Goal: Information Seeking & Learning: Find contact information

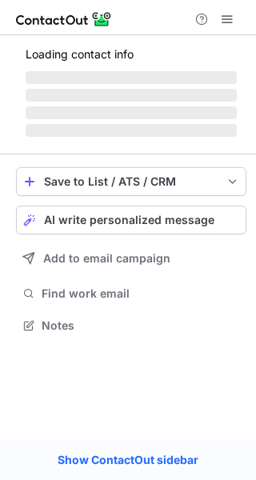
scroll to position [349, 256]
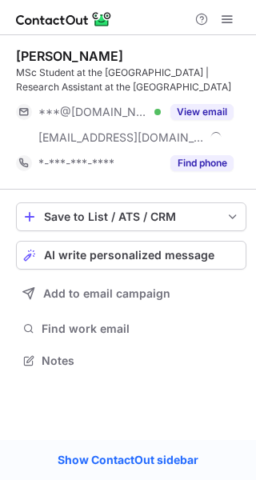
click at [169, 108] on div "View email" at bounding box center [197, 112] width 73 height 26
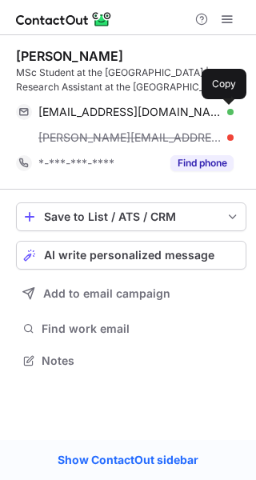
click at [219, 110] on span at bounding box center [225, 112] width 13 height 13
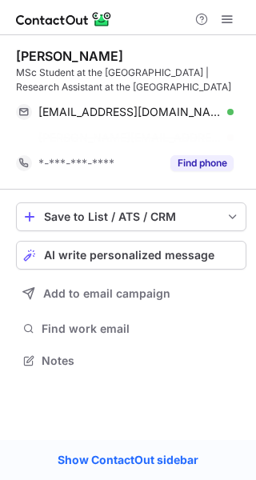
scroll to position [323, 256]
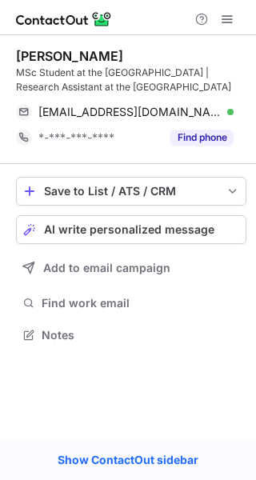
click at [158, 410] on div "Joe Mezza MSc Student at the University of Tübingen | Research Assistant at the…" at bounding box center [128, 237] width 256 height 405
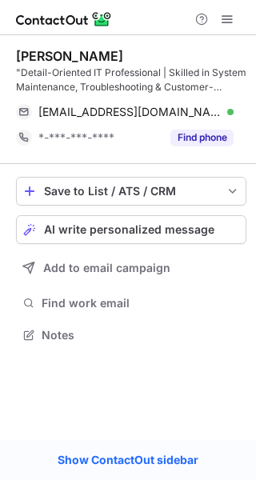
scroll to position [323, 256]
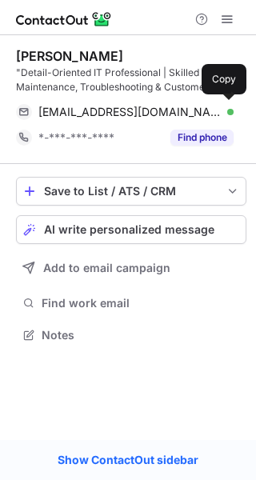
click at [228, 102] on div "tnajmuddin@history.sa.gov.au Verified Copy" at bounding box center [125, 112] width 218 height 26
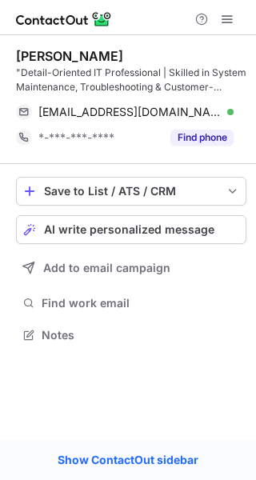
scroll to position [323, 256]
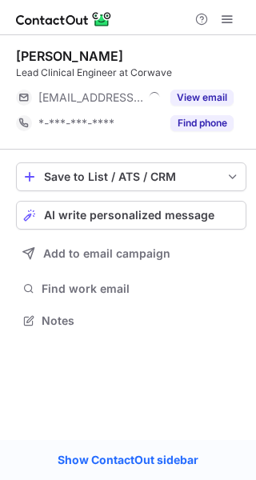
scroll to position [8, 8]
click at [206, 92] on button "View email" at bounding box center [201, 98] width 63 height 16
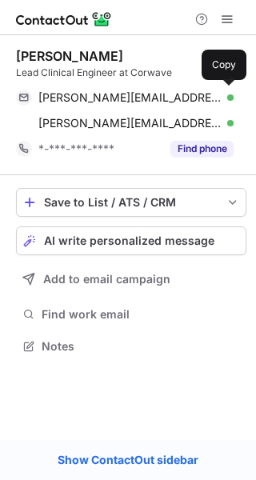
scroll to position [334, 256]
click at [226, 98] on span at bounding box center [225, 97] width 13 height 13
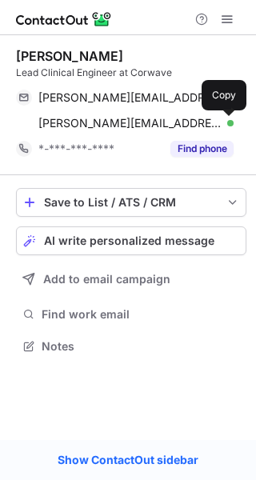
click at [226, 120] on span at bounding box center [225, 123] width 13 height 13
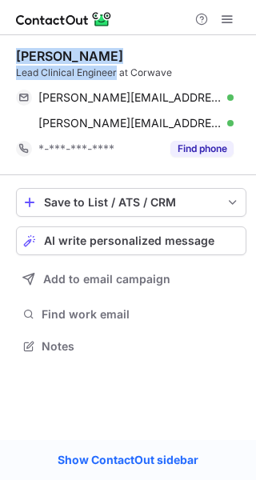
drag, startPoint x: 116, startPoint y: 71, endPoint x: 6, endPoint y: 60, distance: 111.0
click at [6, 60] on div "Nina Langer Lead Clinical Engineer at Corwave nina.langer@monash.edu Verified C…" at bounding box center [128, 202] width 256 height 335
copy div "Nina Langer Lead Clinical Engineer"
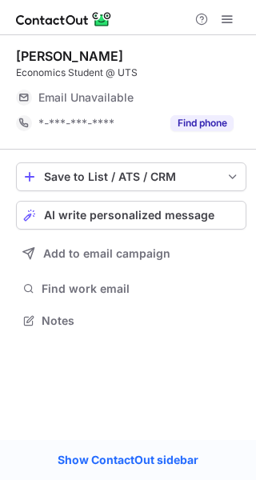
scroll to position [8, 8]
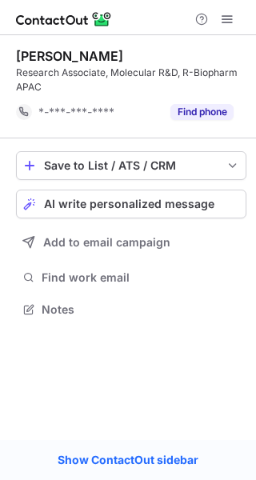
scroll to position [298, 256]
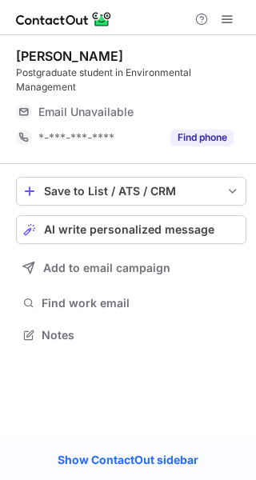
scroll to position [323, 256]
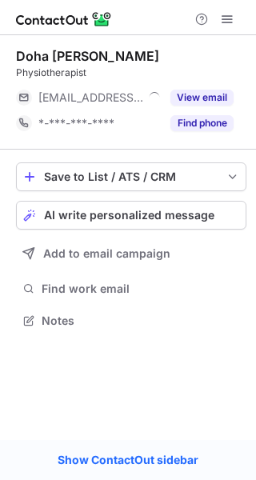
scroll to position [8, 8]
click at [190, 90] on button "View email" at bounding box center [201, 98] width 63 height 16
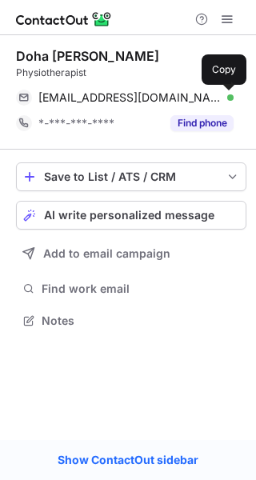
click at [225, 93] on span at bounding box center [225, 97] width 13 height 13
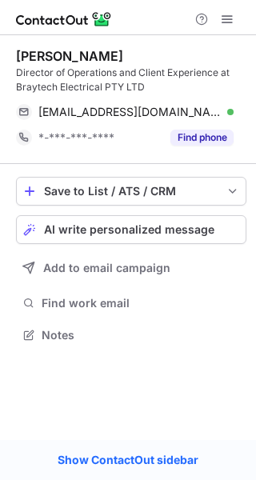
scroll to position [323, 256]
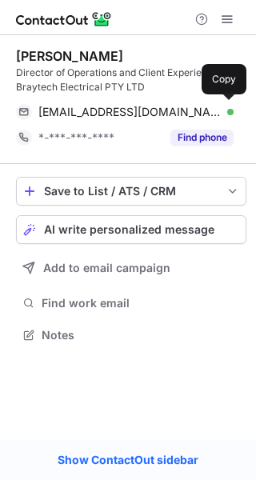
click at [226, 102] on div "[EMAIL_ADDRESS][DOMAIN_NAME] Verified Copy" at bounding box center [125, 112] width 218 height 26
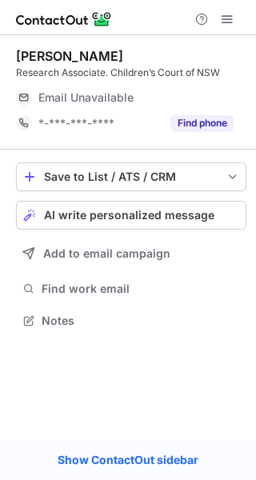
scroll to position [8, 8]
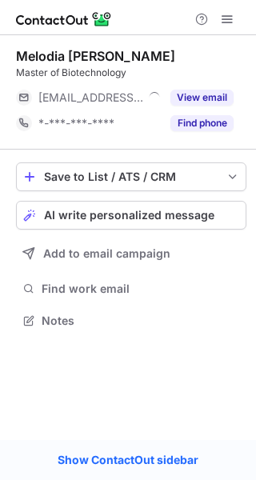
scroll to position [8, 8]
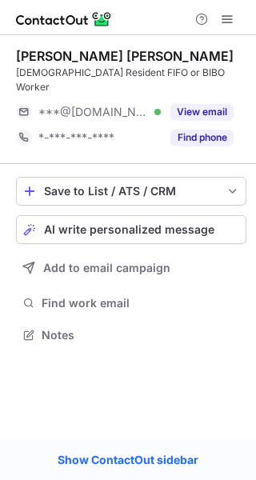
scroll to position [8, 8]
click at [198, 104] on button "View email" at bounding box center [201, 112] width 63 height 16
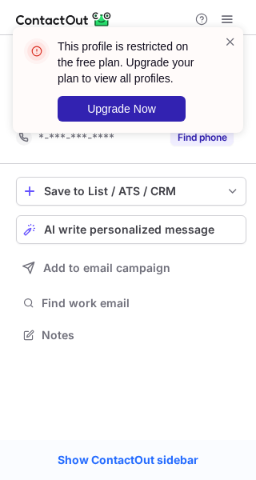
click at [232, 36] on span at bounding box center [230, 42] width 13 height 16
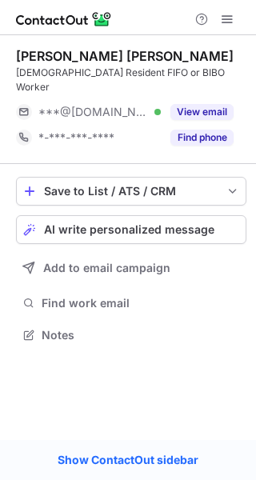
click at [226, 20] on span at bounding box center [227, 19] width 13 height 13
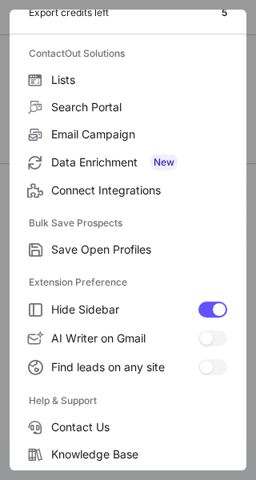
scroll to position [186, 0]
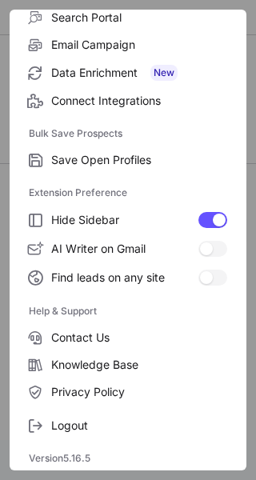
click at [70, 420] on span "Logout" at bounding box center [139, 425] width 176 height 14
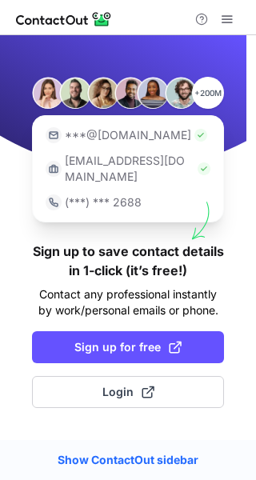
click at [113, 339] on span "Sign up for free" at bounding box center [127, 347] width 107 height 16
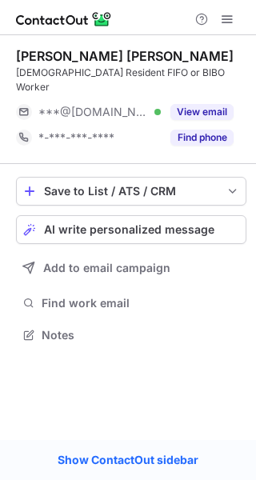
scroll to position [8, 8]
click at [213, 104] on button "View email" at bounding box center [201, 112] width 63 height 16
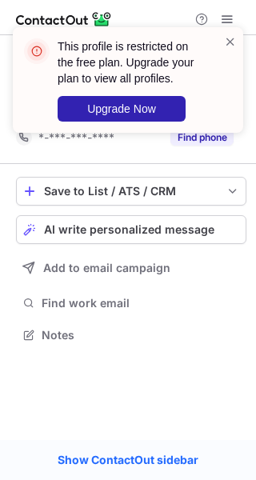
click at [231, 39] on span at bounding box center [230, 42] width 13 height 16
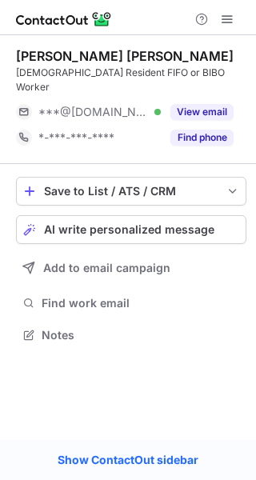
click at [224, 18] on span at bounding box center [227, 19] width 13 height 13
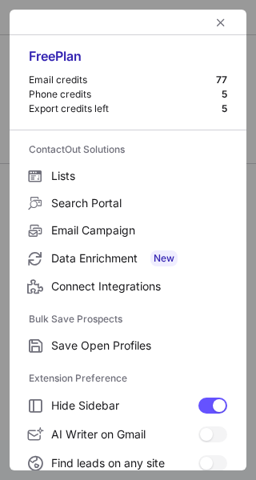
scroll to position [186, 0]
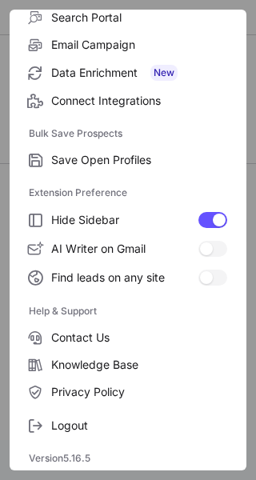
click at [69, 422] on span "Logout" at bounding box center [139, 425] width 176 height 14
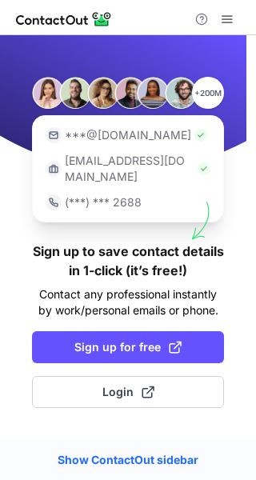
click at [113, 339] on span "Sign up for free" at bounding box center [127, 347] width 107 height 16
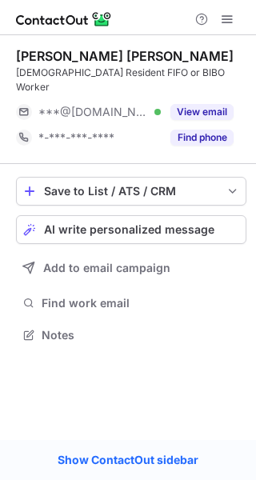
scroll to position [8, 8]
click at [190, 104] on button "View email" at bounding box center [201, 112] width 63 height 16
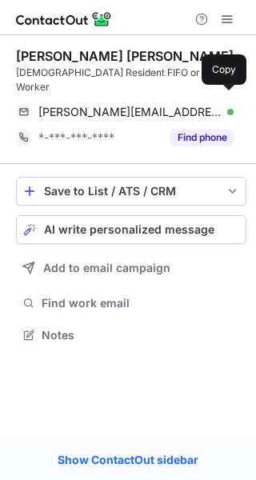
click at [221, 106] on span at bounding box center [225, 112] width 13 height 13
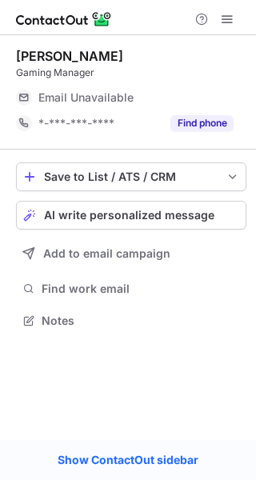
scroll to position [8, 8]
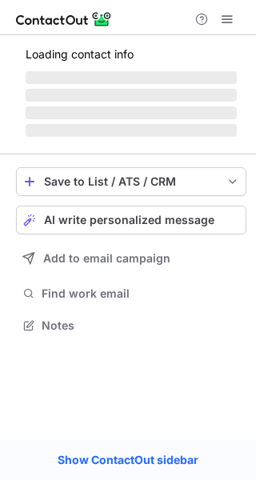
scroll to position [323, 256]
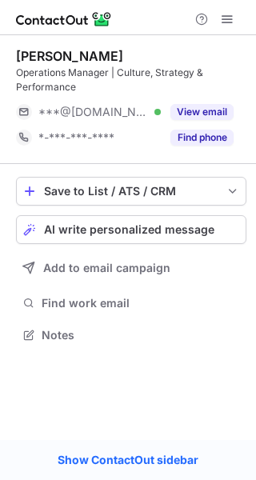
click at [204, 116] on button "View email" at bounding box center [201, 112] width 63 height 16
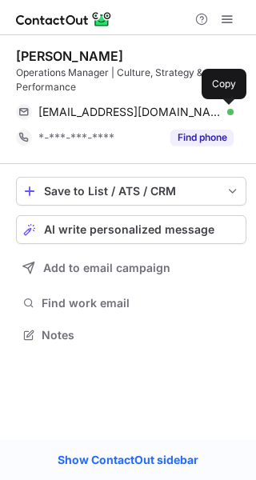
click at [220, 111] on span at bounding box center [225, 112] width 13 height 13
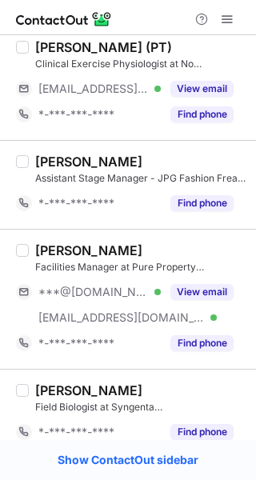
scroll to position [1041, 0]
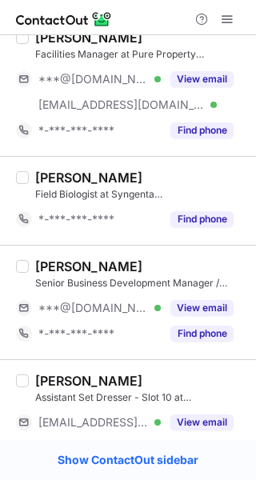
scroll to position [1310, 0]
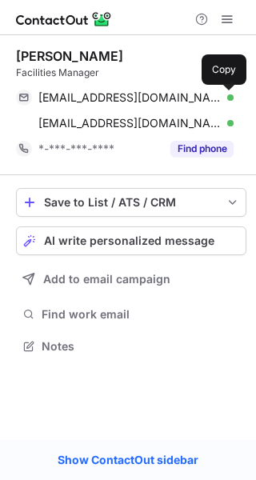
scroll to position [334, 256]
click at [223, 97] on span at bounding box center [225, 97] width 13 height 13
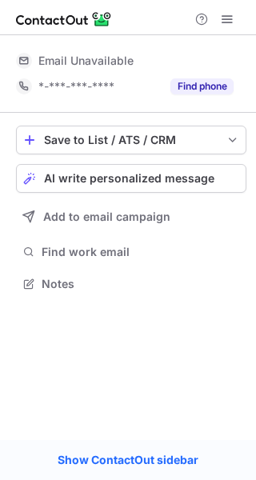
scroll to position [8, 8]
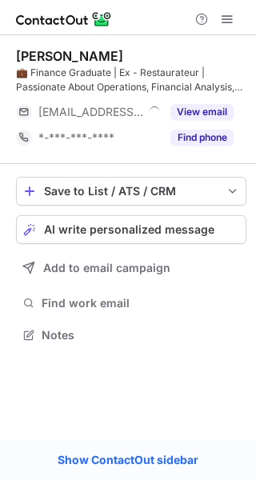
scroll to position [323, 256]
click at [203, 104] on button "View email" at bounding box center [201, 112] width 63 height 16
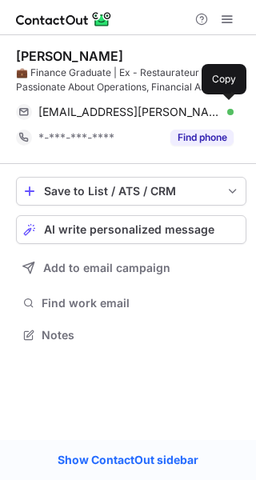
click at [230, 102] on div "annamalai.manoharan@pappaflock.com.au Verified Copy" at bounding box center [125, 112] width 218 height 26
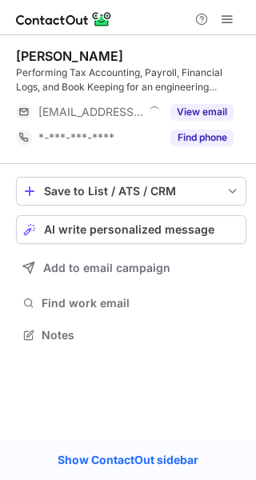
scroll to position [323, 256]
click at [210, 116] on button "View email" at bounding box center [201, 112] width 63 height 16
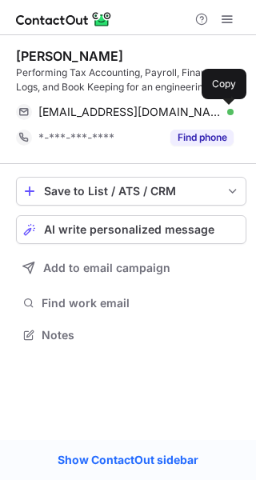
click at [223, 110] on span at bounding box center [225, 112] width 13 height 13
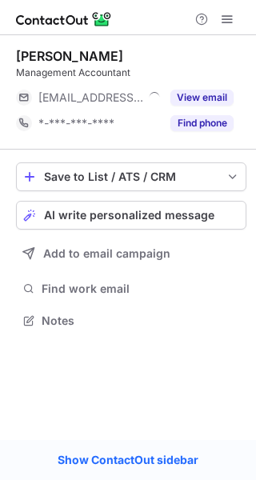
scroll to position [8, 8]
click at [208, 97] on button "View email" at bounding box center [201, 98] width 63 height 16
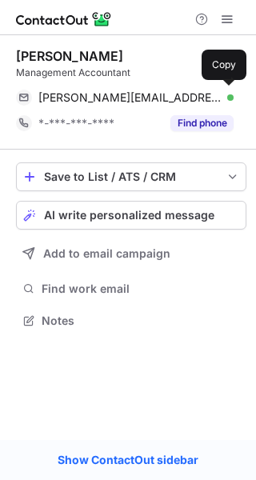
click at [230, 87] on div "anmol.khera@cfodynamics.com.au Verified Copy" at bounding box center [125, 98] width 218 height 26
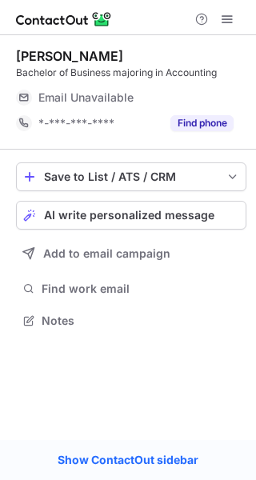
scroll to position [8, 8]
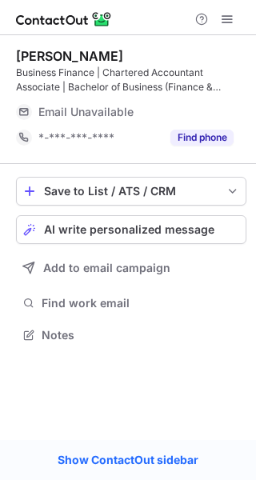
scroll to position [323, 256]
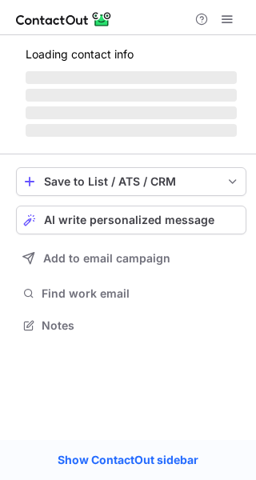
scroll to position [8, 8]
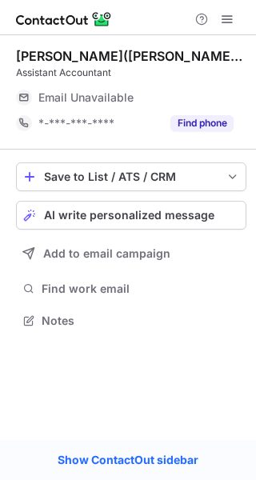
scroll to position [8, 8]
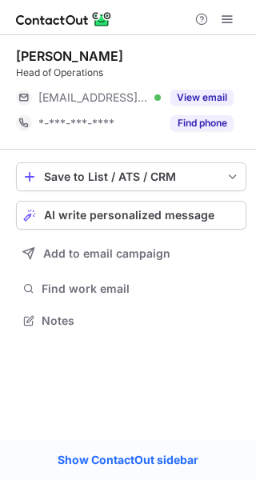
scroll to position [8, 8]
click at [205, 89] on div "View email" at bounding box center [197, 98] width 73 height 26
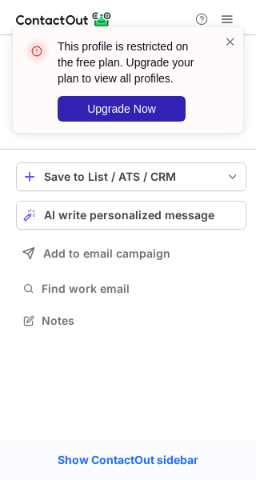
click at [231, 41] on span at bounding box center [230, 42] width 13 height 16
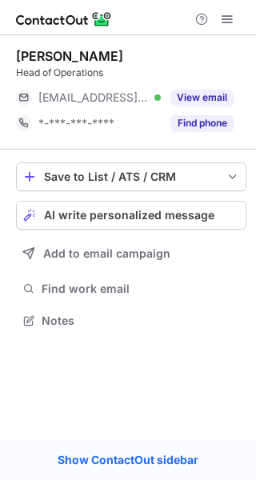
click at [233, 22] on span at bounding box center [227, 19] width 13 height 13
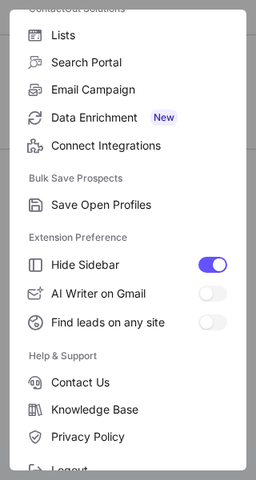
scroll to position [186, 0]
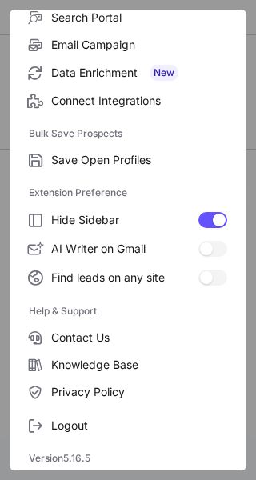
click at [74, 426] on span "Logout" at bounding box center [139, 425] width 176 height 14
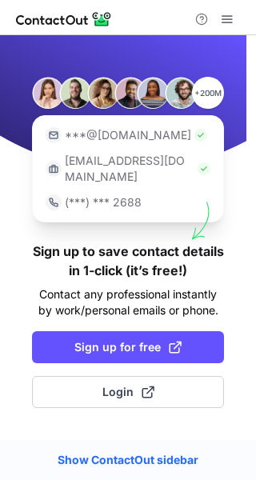
click at [117, 339] on span "Sign up for free" at bounding box center [127, 347] width 107 height 16
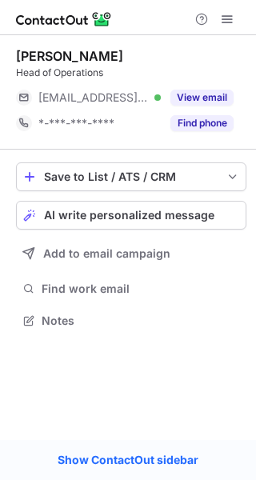
scroll to position [8, 8]
click at [200, 88] on div "View email" at bounding box center [197, 98] width 73 height 26
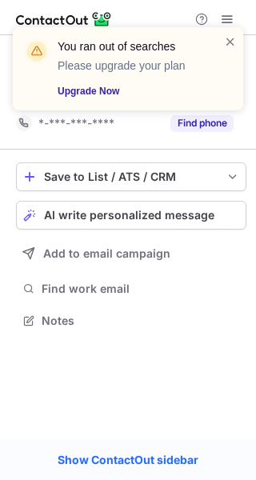
click at [230, 39] on span at bounding box center [230, 42] width 13 height 16
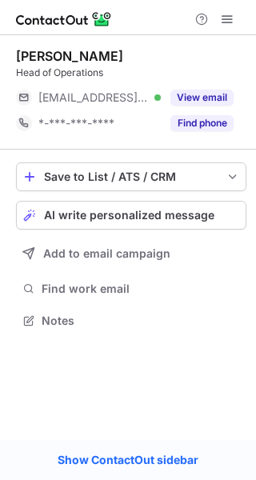
scroll to position [8, 8]
click at [226, 17] on span at bounding box center [227, 19] width 13 height 13
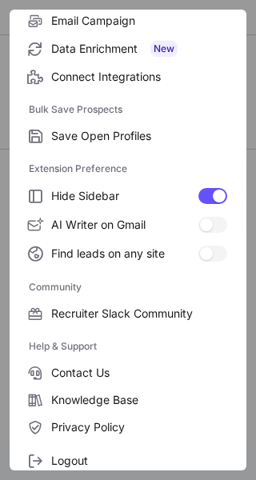
scroll to position [245, 0]
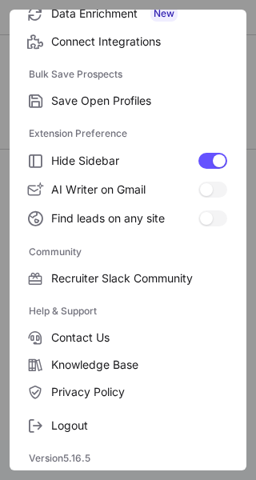
click at [57, 430] on div "Justin Massey Head of Operations ***@austchilli.com.au Verified View email *-**…" at bounding box center [128, 237] width 256 height 405
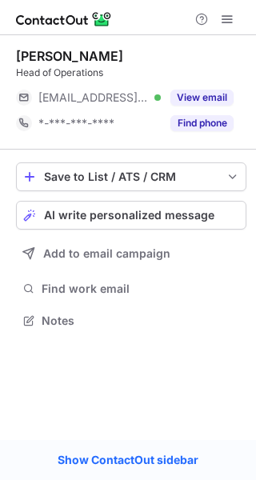
click at [230, 15] on span at bounding box center [227, 19] width 13 height 13
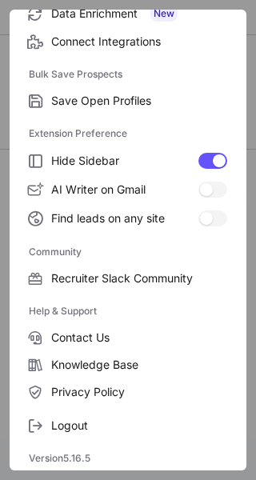
click at [61, 427] on span "Logout" at bounding box center [139, 425] width 176 height 14
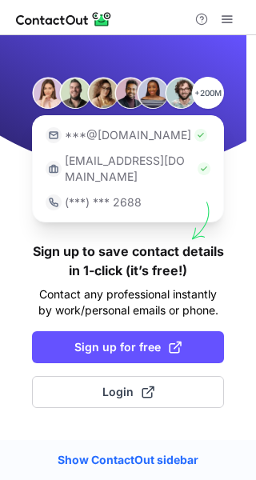
click at [103, 339] on span "Sign up for free" at bounding box center [127, 347] width 107 height 16
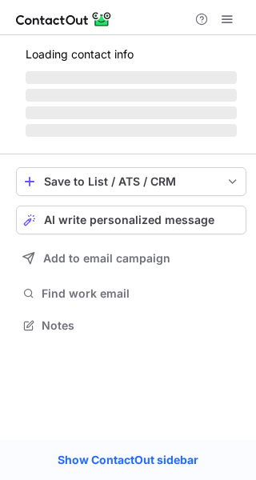
scroll to position [8, 8]
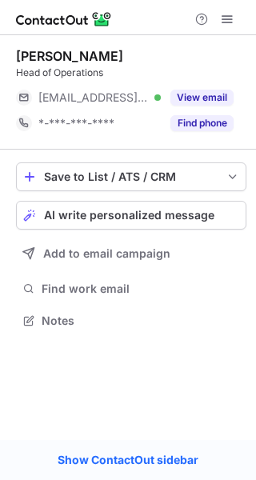
click at [212, 90] on button "View email" at bounding box center [201, 98] width 63 height 16
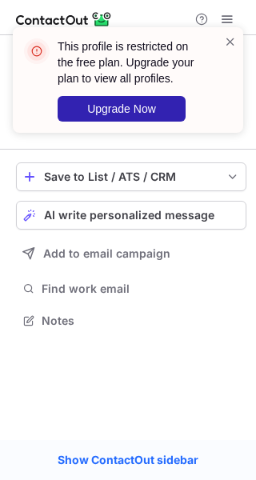
click at [232, 38] on span at bounding box center [230, 42] width 13 height 16
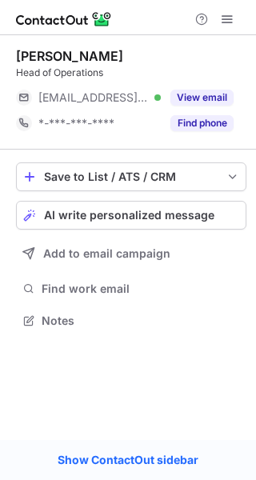
scroll to position [8, 8]
click at [225, 15] on span at bounding box center [227, 19] width 13 height 13
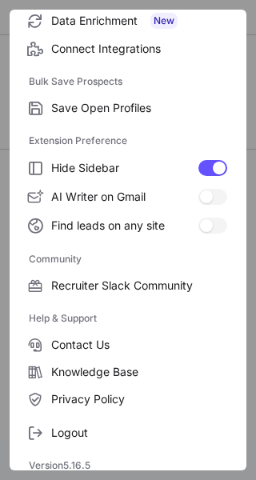
scroll to position [245, 0]
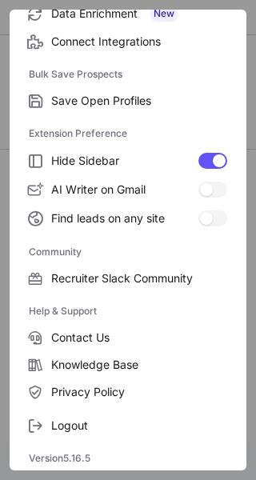
click at [66, 426] on span "Logout" at bounding box center [139, 425] width 176 height 14
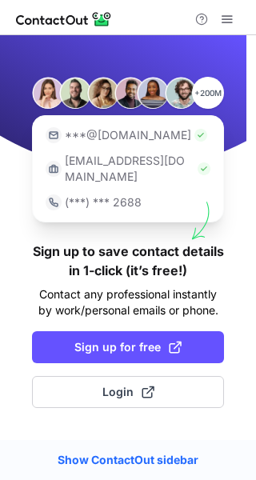
click at [113, 339] on span "Sign up for free" at bounding box center [127, 347] width 107 height 16
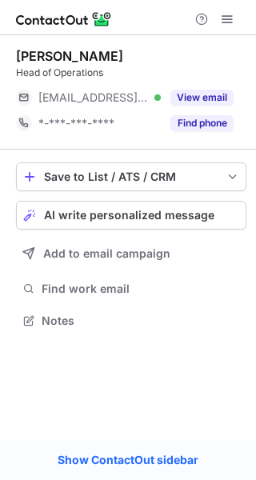
scroll to position [8, 8]
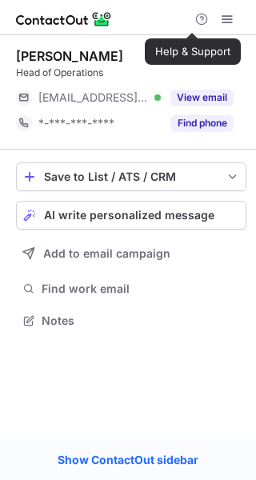
click at [222, 18] on span at bounding box center [227, 19] width 13 height 13
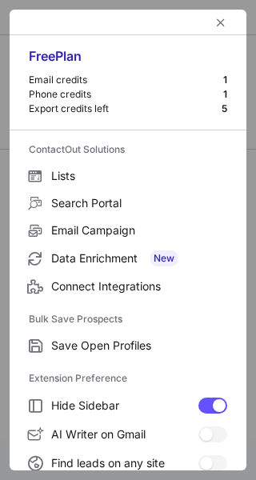
scroll to position [245, 0]
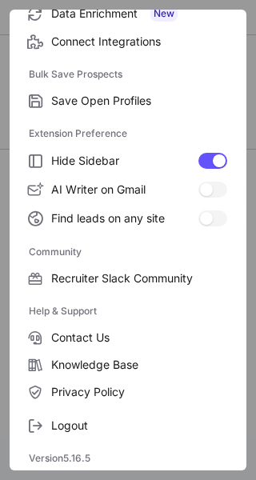
click at [62, 422] on span "Logout" at bounding box center [139, 425] width 176 height 14
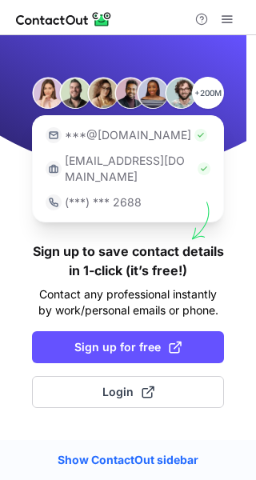
click at [93, 339] on span "Sign up for free" at bounding box center [127, 347] width 107 height 16
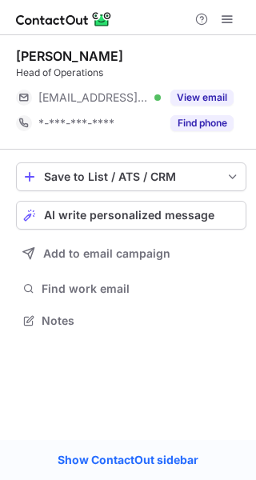
scroll to position [8, 8]
click at [205, 98] on button "View email" at bounding box center [201, 98] width 63 height 16
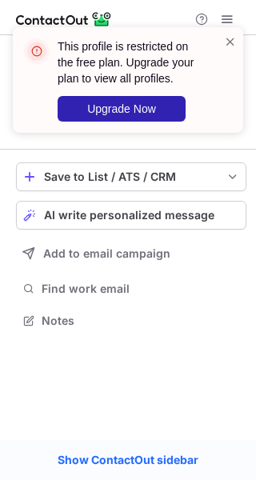
click at [233, 34] on span at bounding box center [230, 42] width 13 height 16
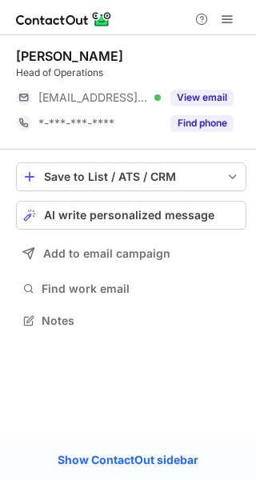
scroll to position [8, 8]
click at [234, 17] on button at bounding box center [227, 19] width 19 height 19
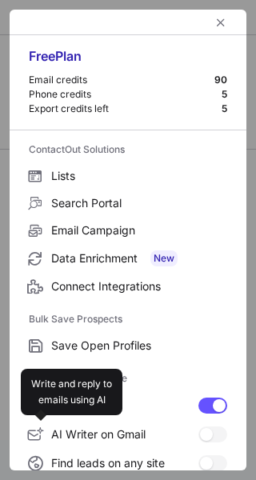
scroll to position [245, 0]
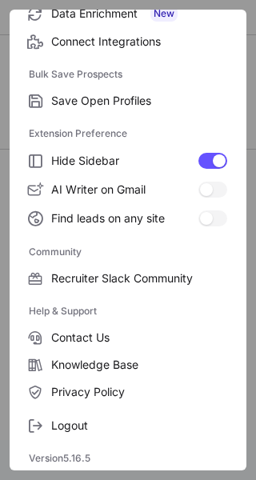
click at [66, 431] on span "Logout" at bounding box center [139, 425] width 176 height 14
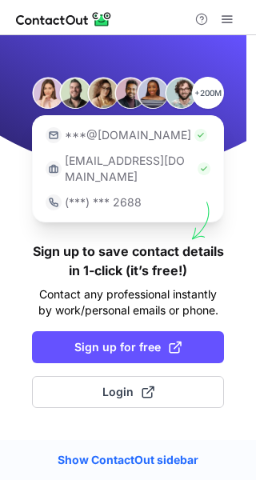
click at [92, 339] on span "Sign up for free" at bounding box center [127, 347] width 107 height 16
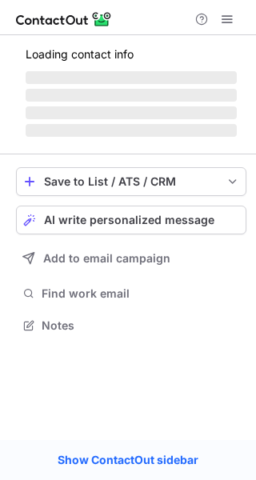
scroll to position [309, 256]
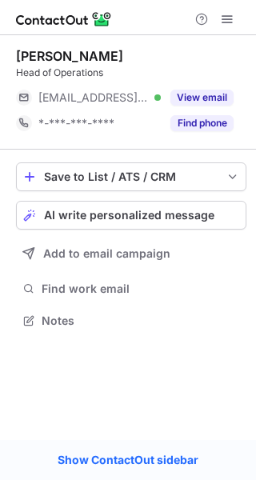
click at [206, 92] on button "View email" at bounding box center [201, 98] width 63 height 16
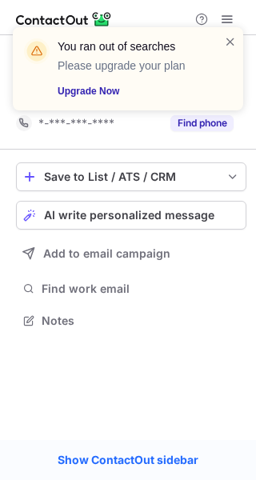
click at [231, 36] on span at bounding box center [230, 42] width 13 height 16
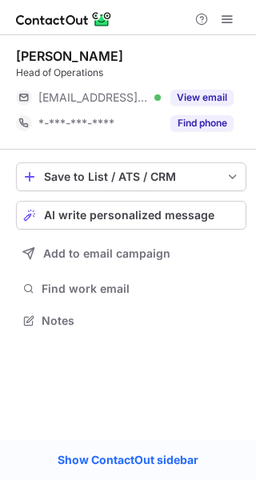
click at [230, 13] on span at bounding box center [227, 19] width 13 height 13
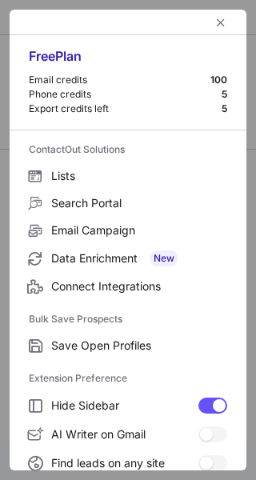
scroll to position [186, 0]
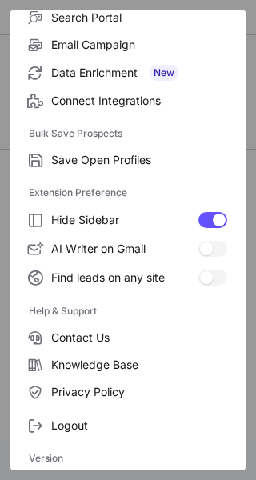
click at [76, 420] on span "Logout" at bounding box center [139, 425] width 176 height 14
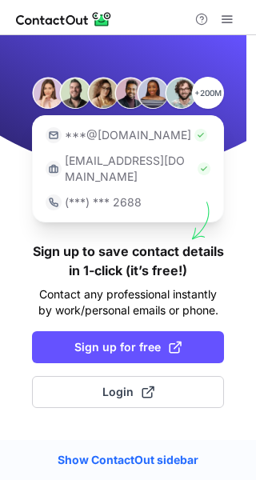
click at [109, 339] on span "Sign up for free" at bounding box center [127, 347] width 107 height 16
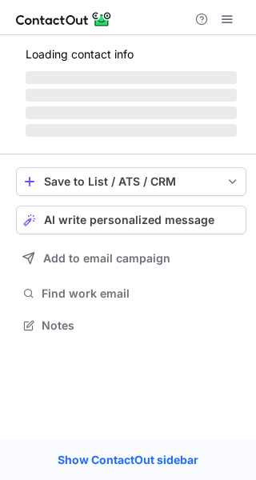
scroll to position [8, 8]
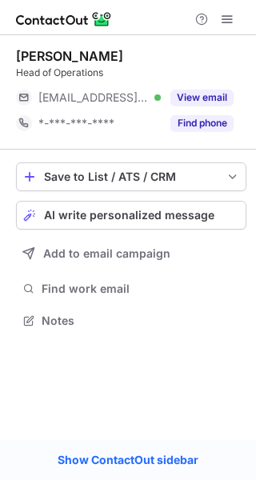
click at [223, 16] on span at bounding box center [227, 19] width 13 height 13
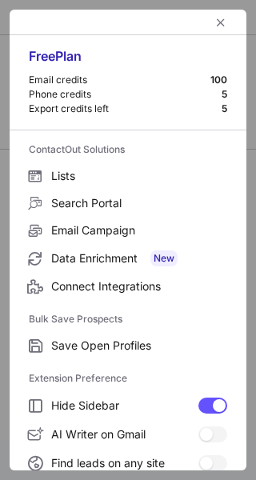
scroll to position [186, 0]
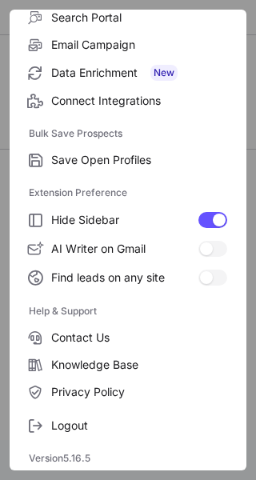
click at [66, 418] on span "Logout" at bounding box center [139, 425] width 176 height 14
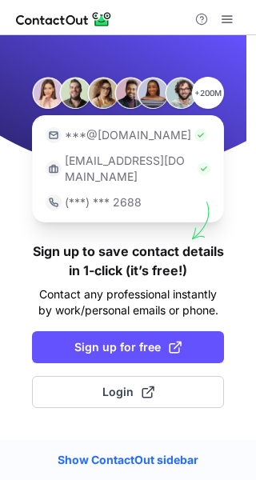
click at [127, 343] on button "Sign up for free" at bounding box center [128, 347] width 192 height 32
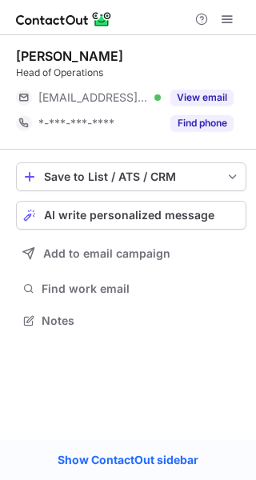
scroll to position [8, 8]
click at [226, 13] on span at bounding box center [227, 19] width 13 height 13
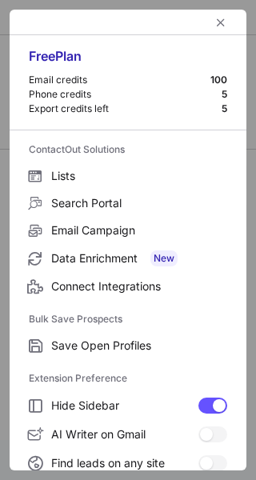
scroll to position [186, 0]
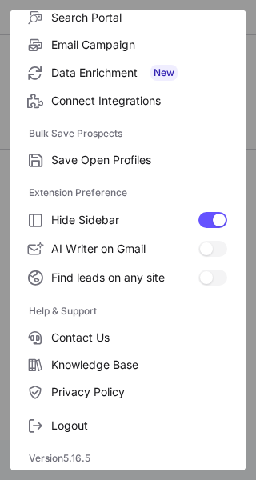
click at [58, 434] on label "Logout" at bounding box center [128, 425] width 237 height 27
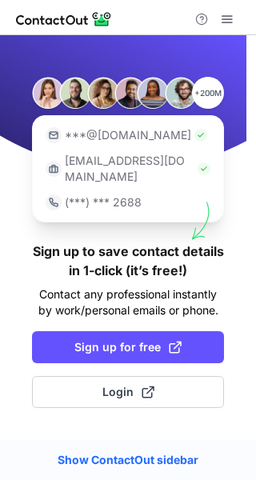
click at [119, 339] on span "Sign up for free" at bounding box center [127, 347] width 107 height 16
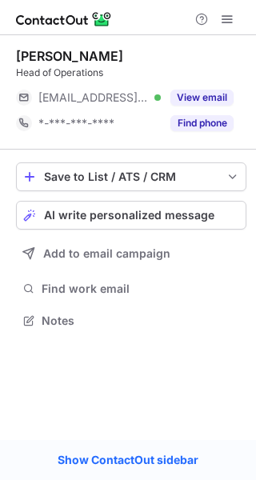
scroll to position [8, 8]
click at [226, 14] on span at bounding box center [227, 19] width 13 height 13
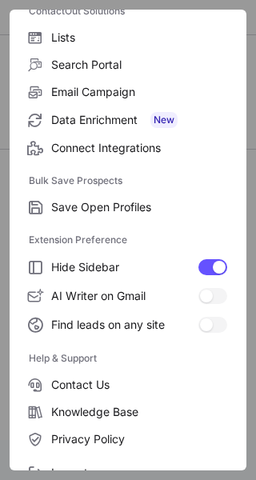
scroll to position [186, 0]
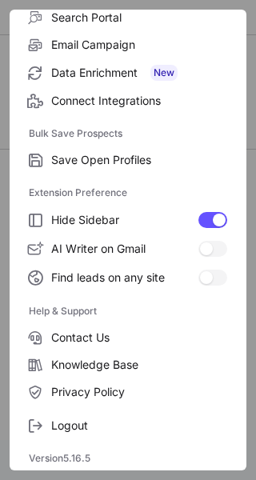
click at [65, 423] on span "Logout" at bounding box center [139, 425] width 176 height 14
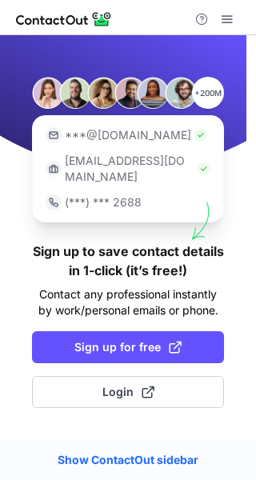
click at [141, 340] on button "Sign up for free" at bounding box center [128, 347] width 192 height 32
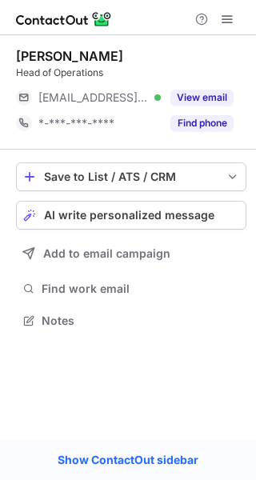
scroll to position [8, 8]
click at [201, 92] on button "View email" at bounding box center [201, 98] width 63 height 16
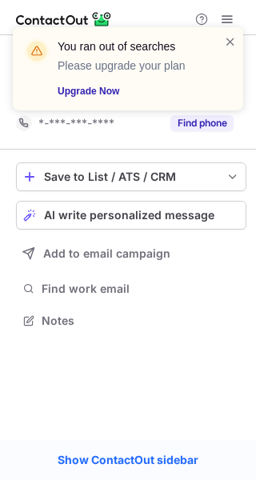
click at [230, 41] on span at bounding box center [230, 42] width 13 height 16
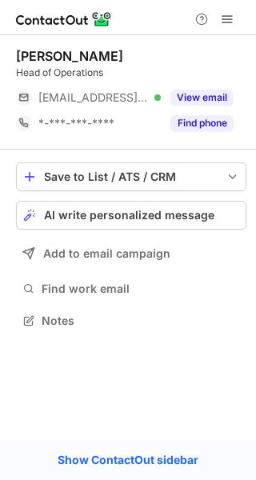
click at [230, 14] on span at bounding box center [227, 19] width 13 height 13
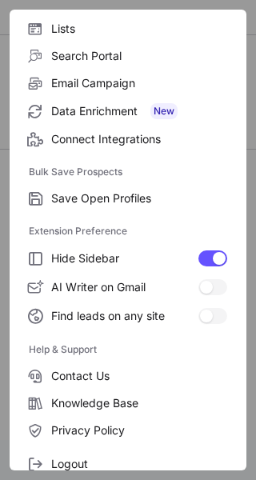
scroll to position [186, 0]
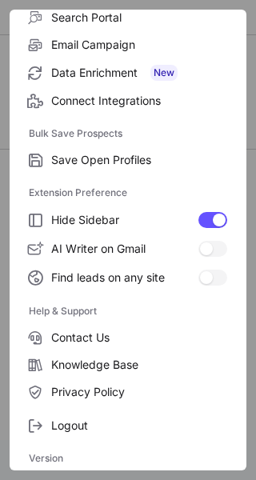
click at [71, 427] on span "Logout" at bounding box center [139, 425] width 176 height 14
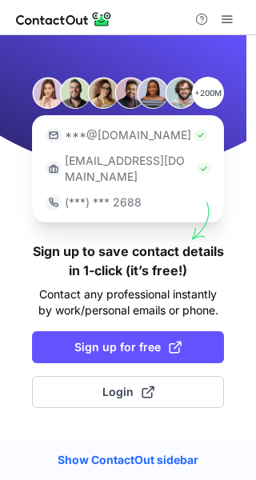
click at [106, 341] on button "Sign up for free" at bounding box center [128, 347] width 192 height 32
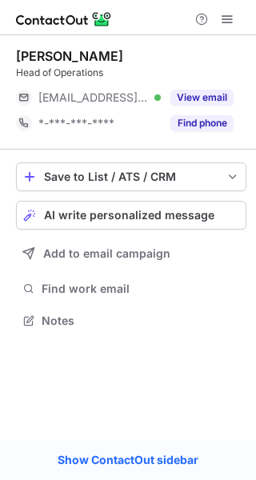
scroll to position [8, 8]
click at [204, 90] on button "View email" at bounding box center [201, 98] width 63 height 16
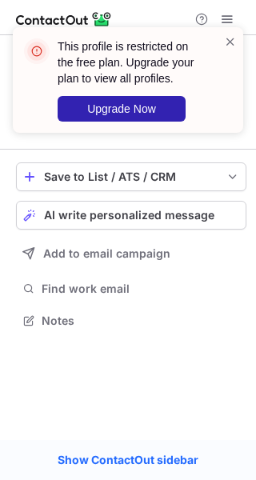
click at [231, 38] on span at bounding box center [230, 42] width 13 height 16
